Goal: Information Seeking & Learning: Learn about a topic

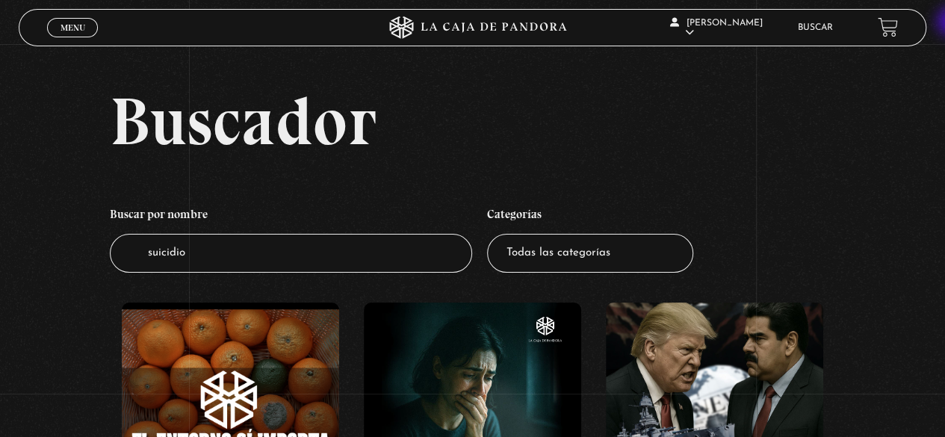
type input "suicidio"
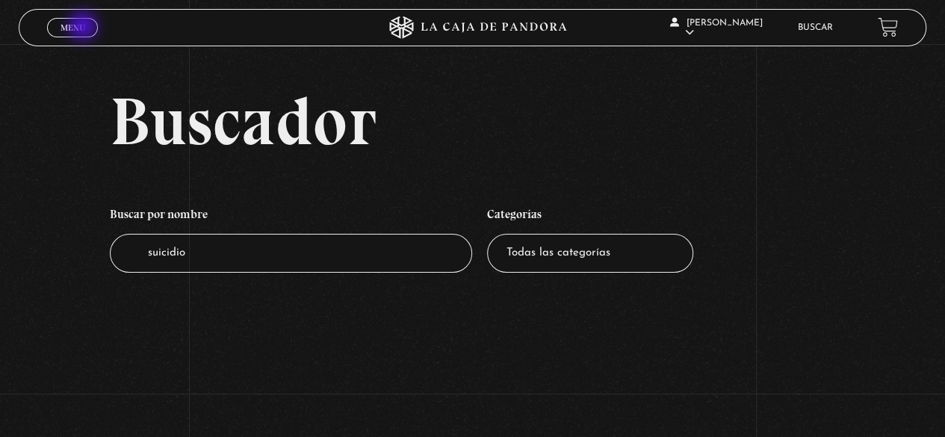
click at [85, 28] on link "Menu Cerrar" at bounding box center [72, 27] width 51 height 19
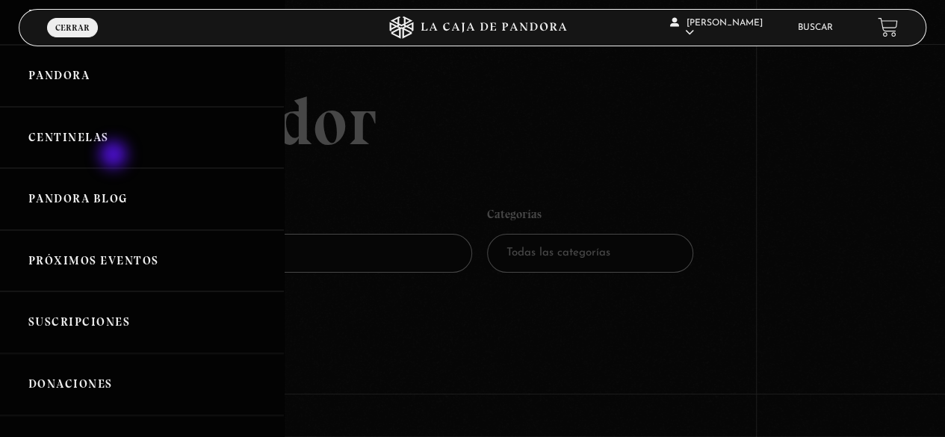
scroll to position [75, 0]
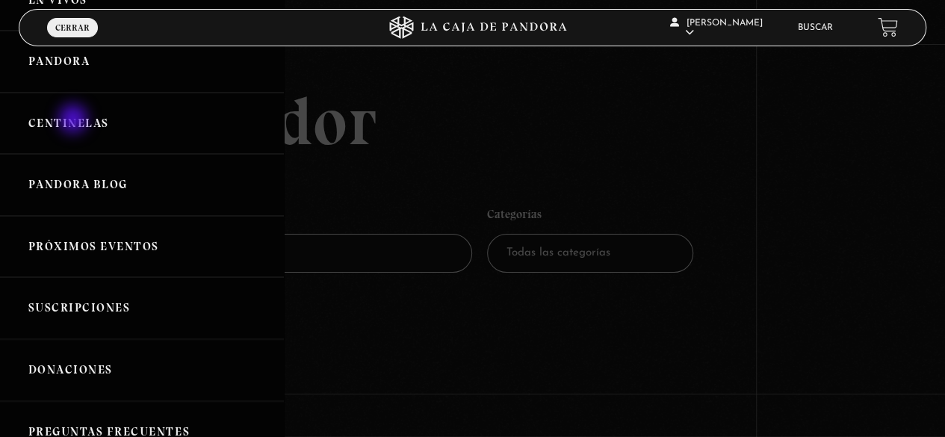
click at [75, 120] on link "Centinelas" at bounding box center [142, 124] width 284 height 62
click at [87, 368] on link "Donaciones" at bounding box center [142, 370] width 284 height 62
click at [101, 129] on link "Centinelas" at bounding box center [142, 124] width 284 height 62
click at [86, 126] on link "Centinelas" at bounding box center [142, 124] width 284 height 62
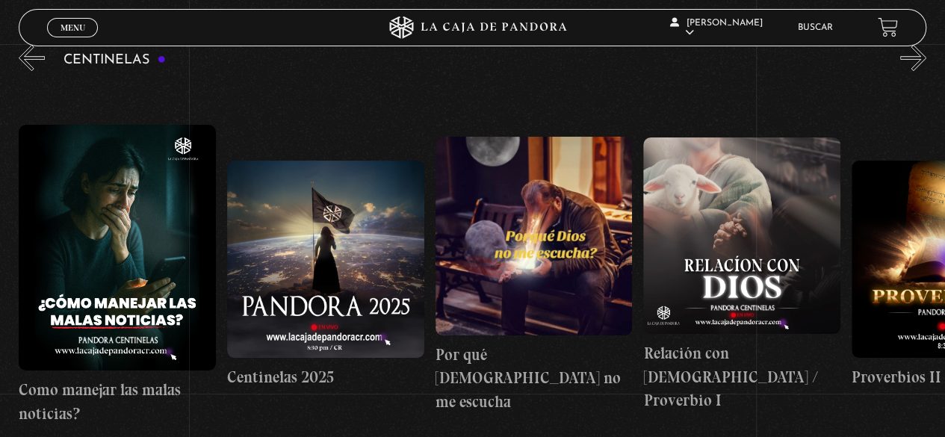
scroll to position [185, 0]
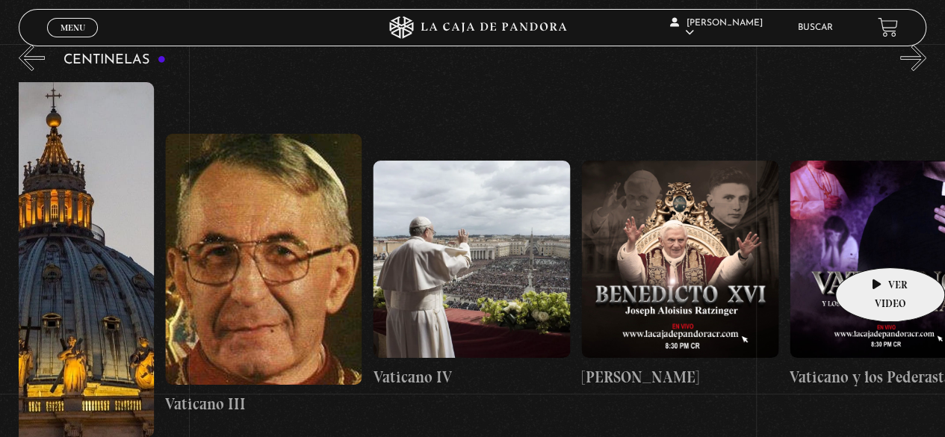
drag, startPoint x: 648, startPoint y: 271, endPoint x: 880, endPoint y: 244, distance: 234.0
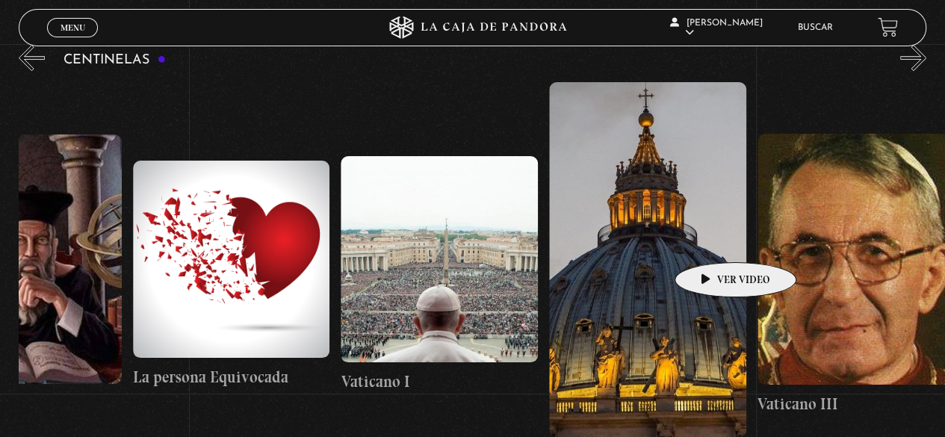
scroll to position [0, 17288]
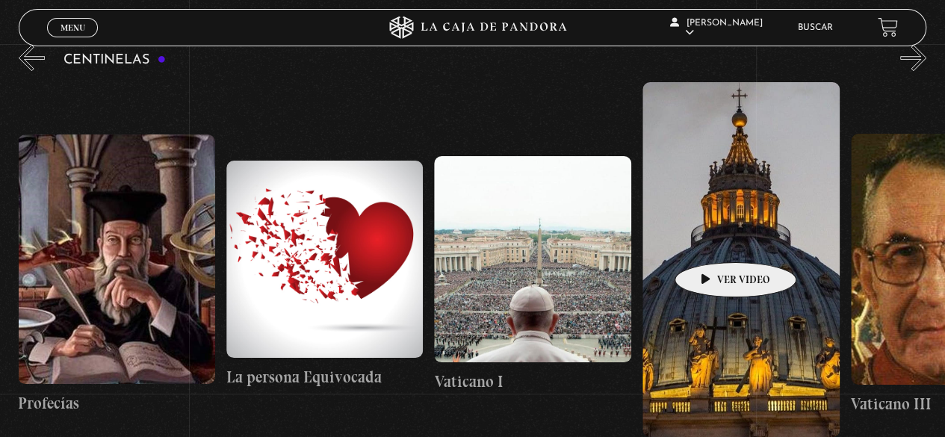
drag, startPoint x: 675, startPoint y: 240, endPoint x: 777, endPoint y: 238, distance: 102.4
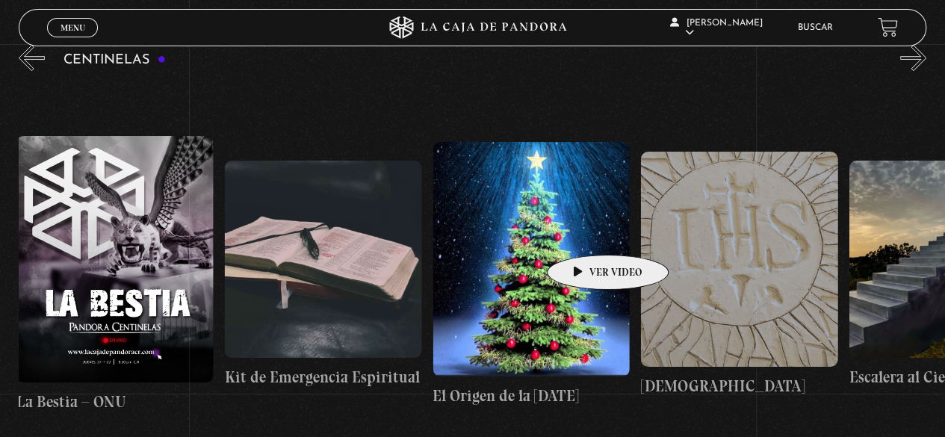
scroll to position [0, 15093]
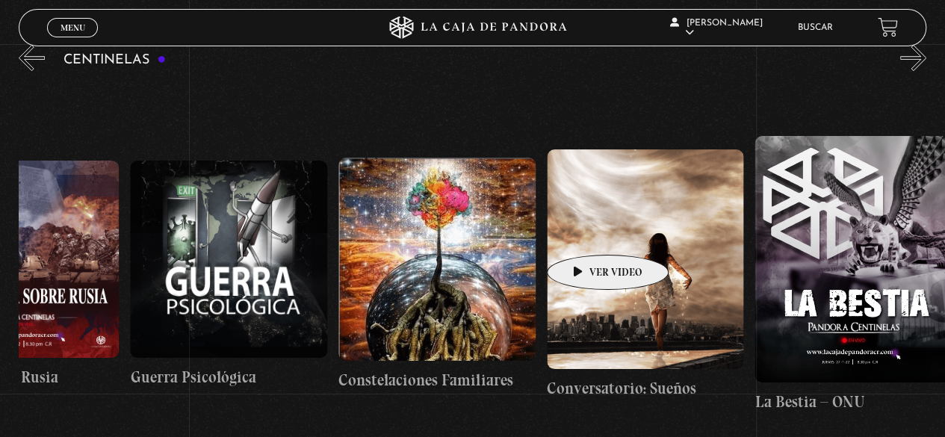
drag, startPoint x: 478, startPoint y: 249, endPoint x: 918, endPoint y: 204, distance: 441.8
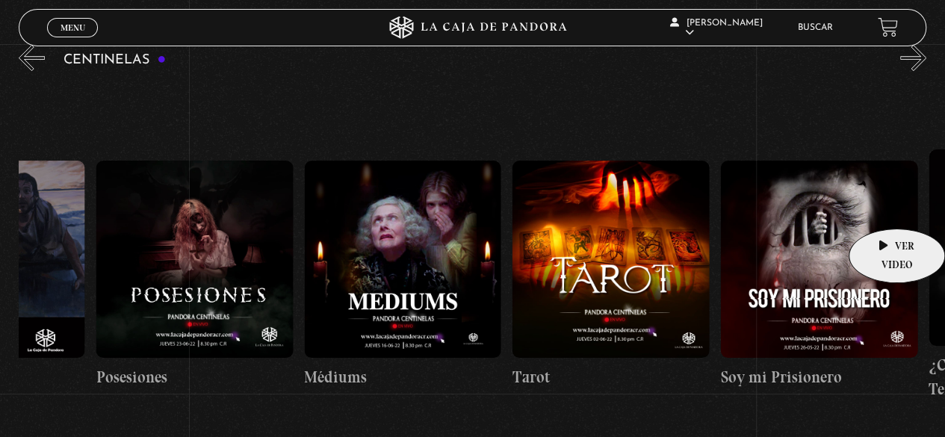
scroll to position [0, 12695]
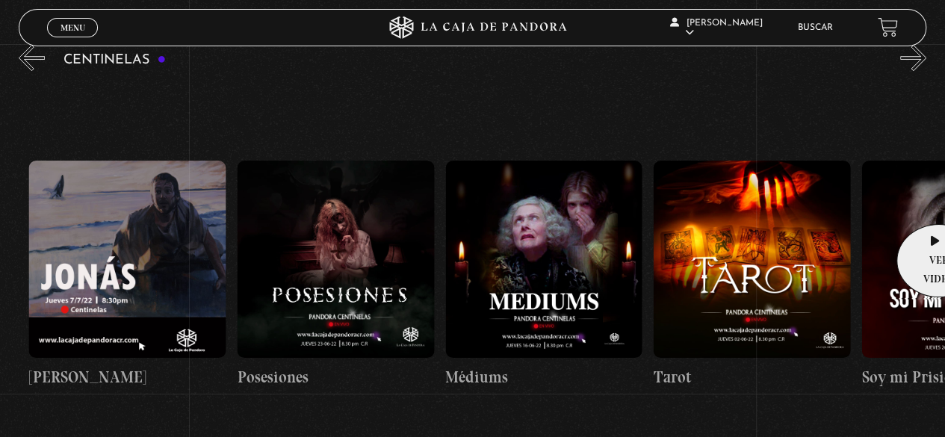
drag, startPoint x: 452, startPoint y: 235, endPoint x: 934, endPoint y: 202, distance: 483.2
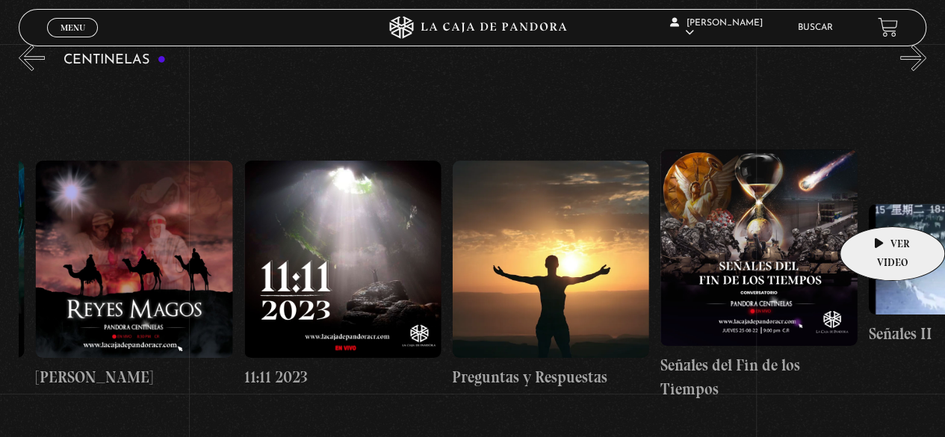
drag, startPoint x: 428, startPoint y: 255, endPoint x: 956, endPoint y: 180, distance: 533.7
click at [945, 180] on html "ingresar al sitio Ver Video Más Información Solicitar Por favor coloque su disp…" at bounding box center [472, 330] width 945 height 1031
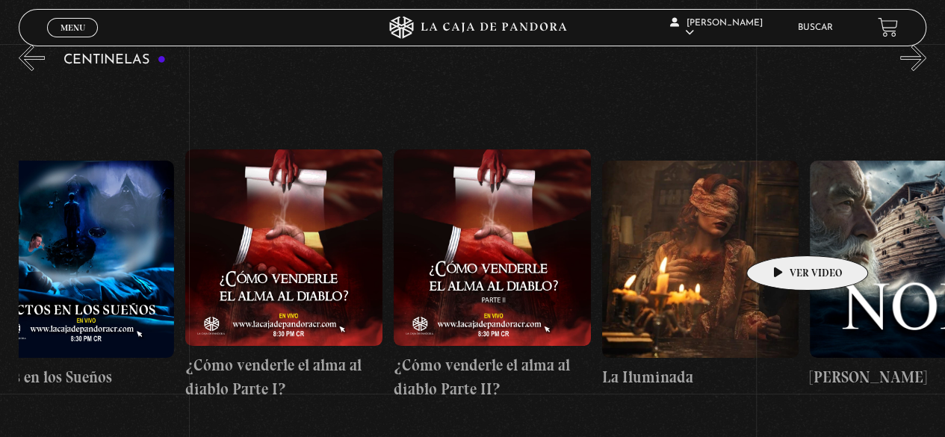
drag, startPoint x: 392, startPoint y: 258, endPoint x: 797, endPoint y: 232, distance: 405.9
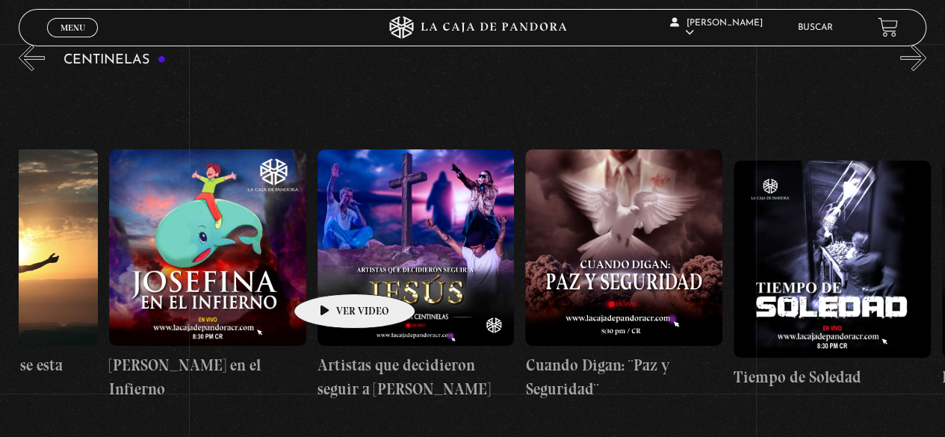
drag, startPoint x: 331, startPoint y: 271, endPoint x: 816, endPoint y: 249, distance: 485.6
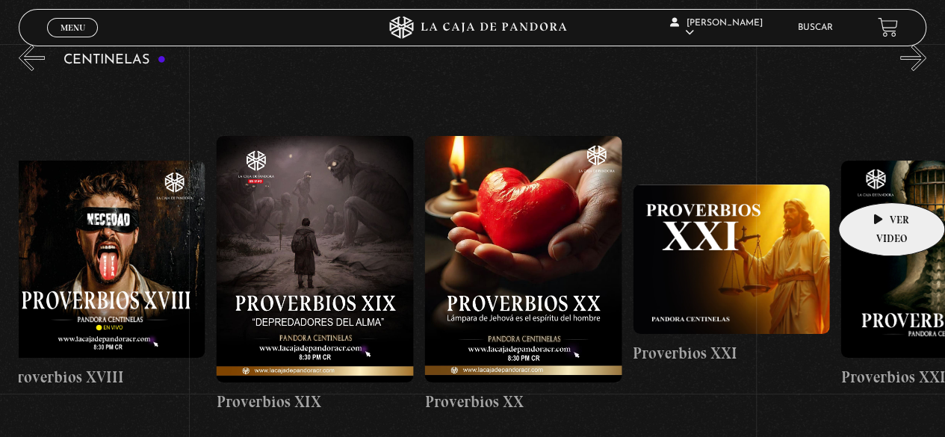
drag, startPoint x: 834, startPoint y: 190, endPoint x: 877, endPoint y: 179, distance: 44.6
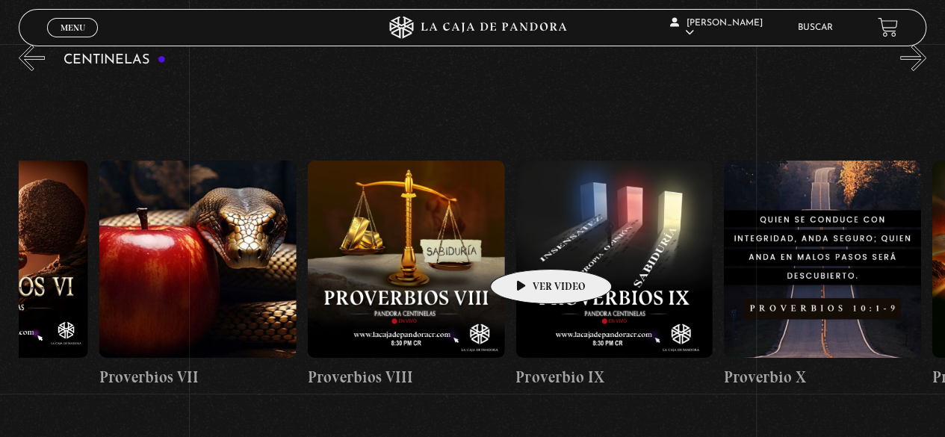
drag, startPoint x: 426, startPoint y: 250, endPoint x: 860, endPoint y: 255, distance: 433.5
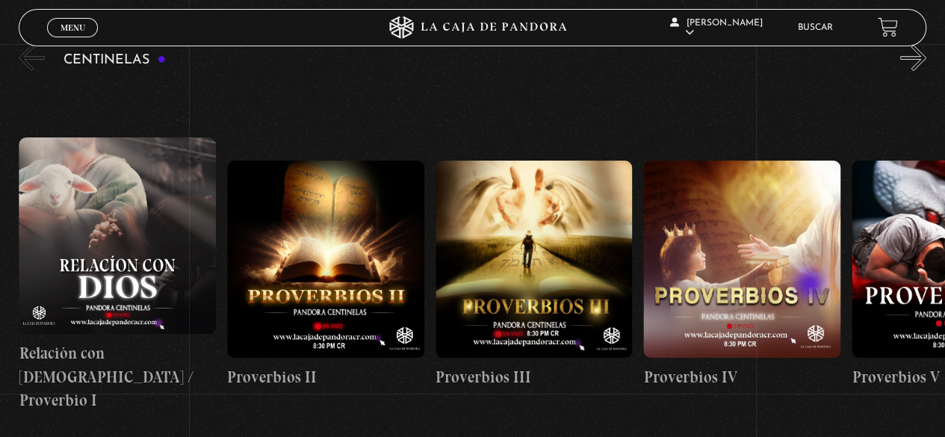
scroll to position [0, 0]
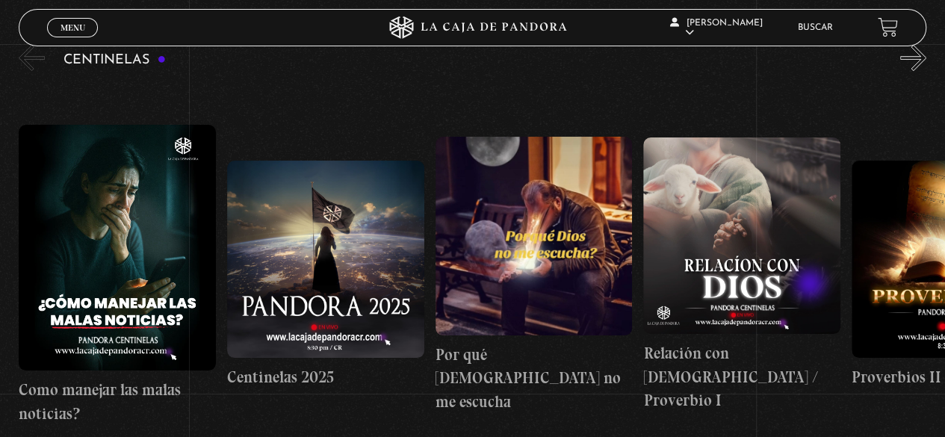
drag, startPoint x: 463, startPoint y: 291, endPoint x: 870, endPoint y: 280, distance: 406.7
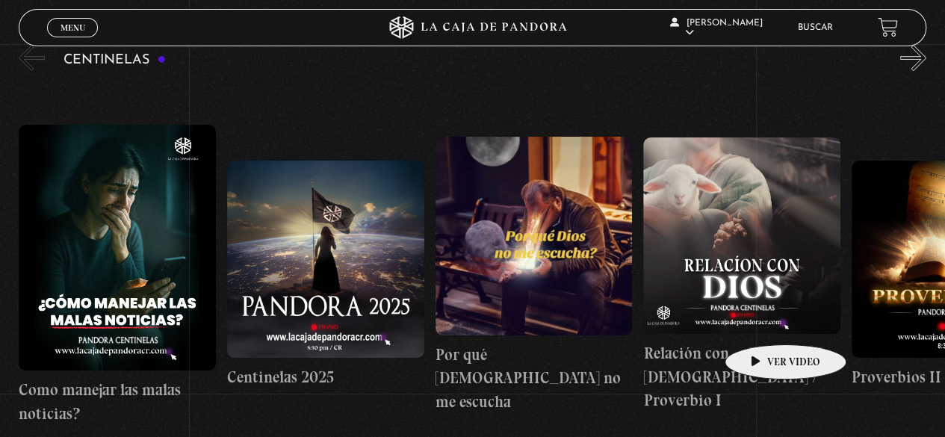
drag, startPoint x: 549, startPoint y: 288, endPoint x: 848, endPoint y: 327, distance: 302.2
